Goal: Check status: Check status

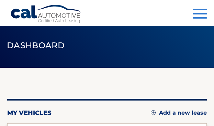
scroll to position [138, 0]
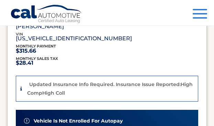
click at [104, 30] on div "lease account #44455794150 vehicle 2025 Honda CR-V name DEAN WEINBERG vin 2HKRS…" at bounding box center [83, 18] width 135 height 49
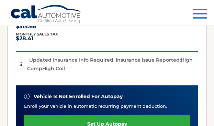
scroll to position [128, 0]
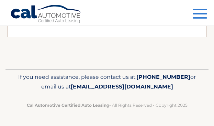
click at [117, 25] on div "Menu Dashboard FAQ's Logout" at bounding box center [107, 12] width 194 height 25
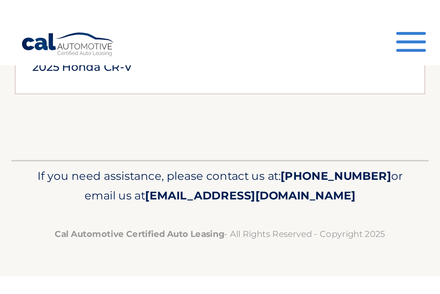
scroll to position [0, 0]
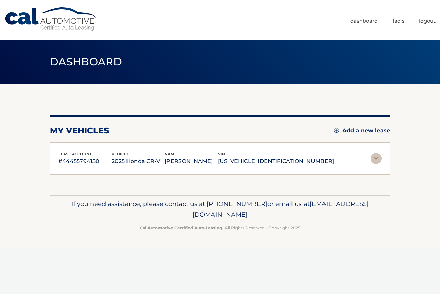
click at [82, 65] on span "Dashboard" at bounding box center [86, 61] width 72 height 13
click at [72, 64] on span "Dashboard" at bounding box center [86, 61] width 72 height 13
click at [214, 19] on link "Dashboard" at bounding box center [364, 20] width 28 height 11
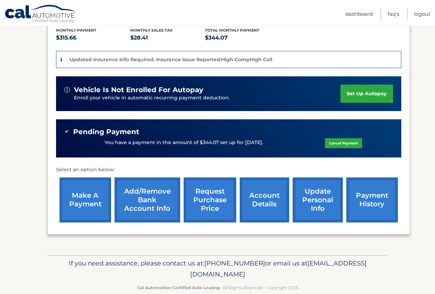
scroll to position [162, 0]
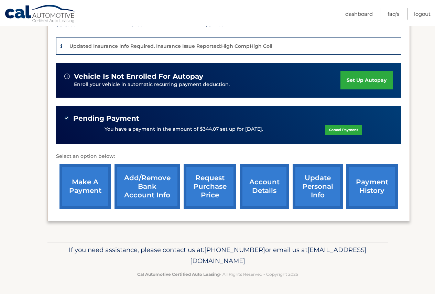
click at [368, 180] on link "payment history" at bounding box center [372, 186] width 52 height 45
click at [50, 175] on div "lease account #44455794150 vehicle 2025 Honda CR-V name DEAN WEINBERG vin 2HKRS…" at bounding box center [228, 101] width 362 height 240
click at [366, 181] on link "payment history" at bounding box center [372, 186] width 52 height 45
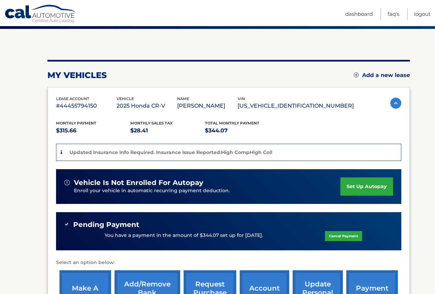
scroll to position [24, 0]
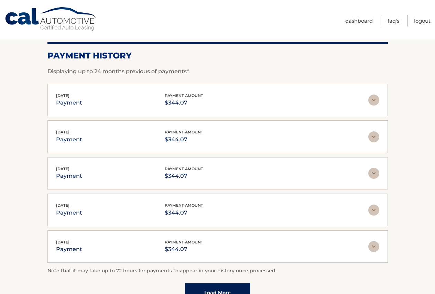
scroll to position [20, 0]
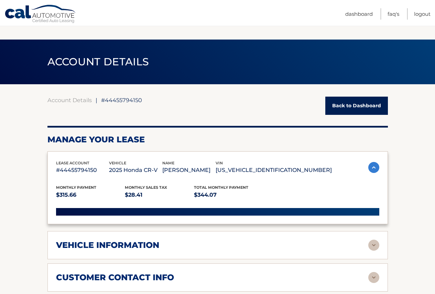
scroll to position [103, 0]
